Goal: Task Accomplishment & Management: Use online tool/utility

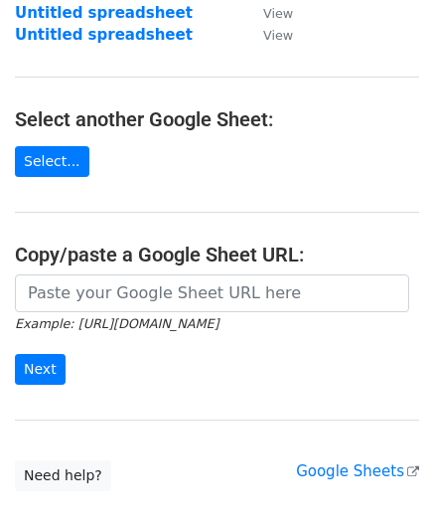
scroll to position [199, 0]
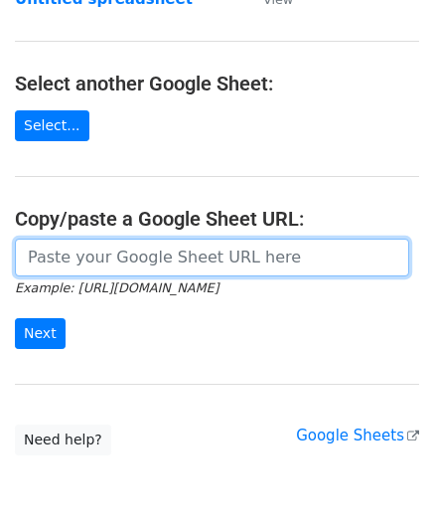
click at [106, 243] on input "url" at bounding box center [212, 257] width 394 height 38
paste input "[URL][DOMAIN_NAME]"
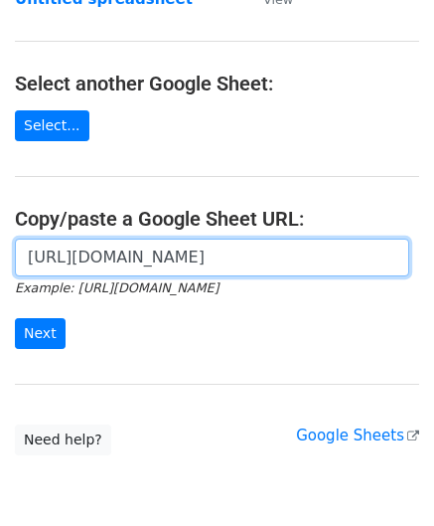
scroll to position [0, 421]
type input "[URL][DOMAIN_NAME]"
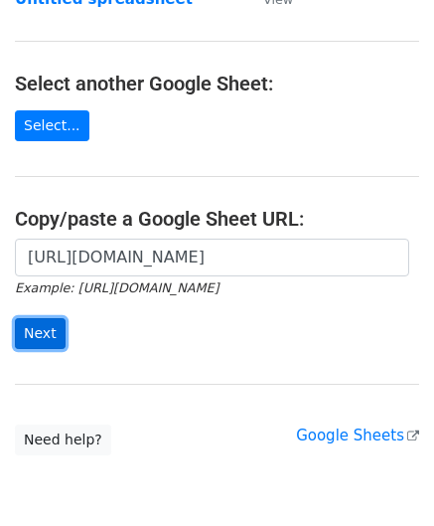
click at [37, 327] on input "Next" at bounding box center [40, 333] width 51 height 31
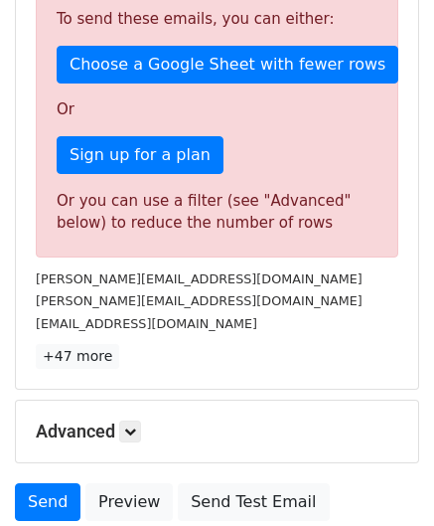
scroll to position [671, 0]
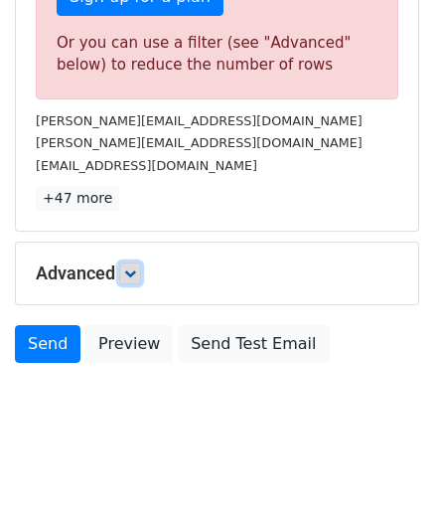
click at [131, 269] on icon at bounding box center [130, 273] width 12 height 12
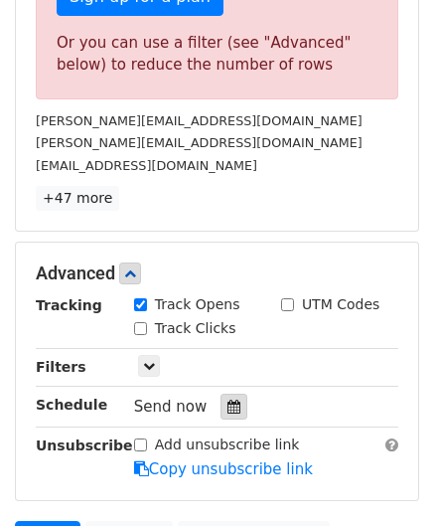
click at [228, 399] on icon at bounding box center [234, 406] width 13 height 14
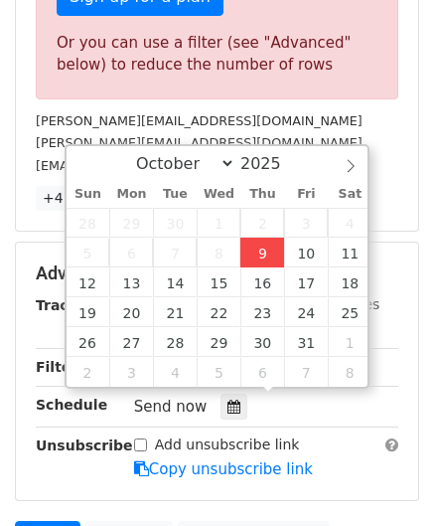
type input "[DATE] 12:00"
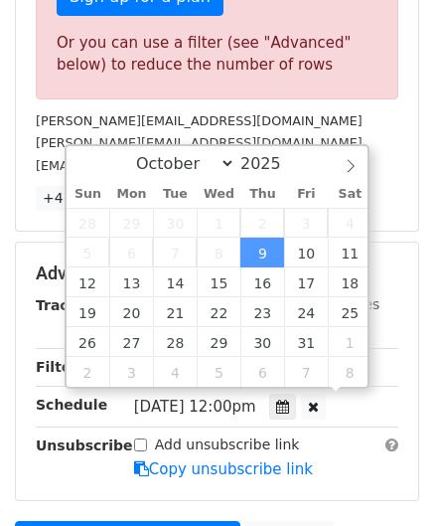
scroll to position [0, 0]
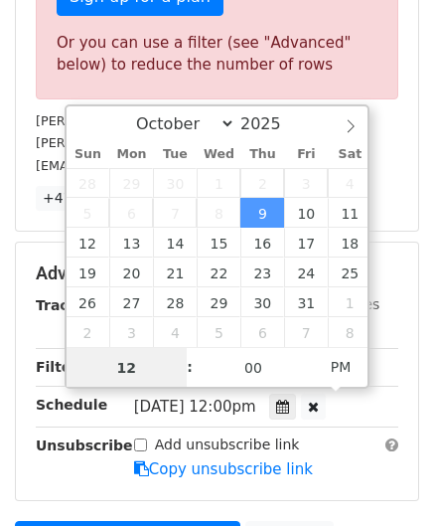
paste input "8"
type input "8"
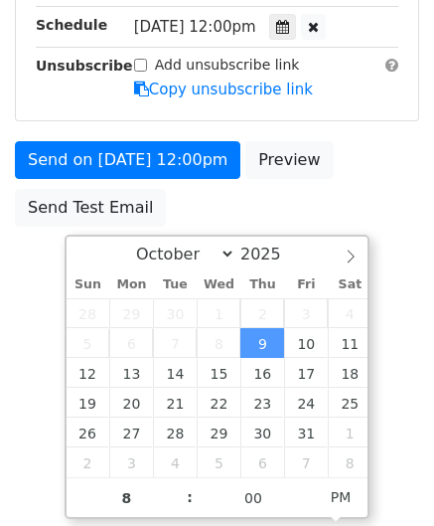
scroll to position [403, 0]
type input "[DATE] 20:00"
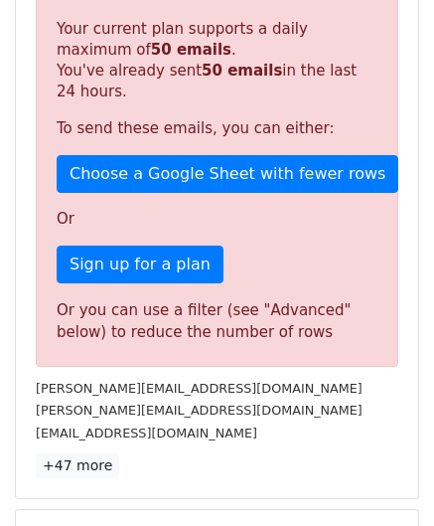
scroll to position [911, 0]
